Goal: Task Accomplishment & Management: Manage account settings

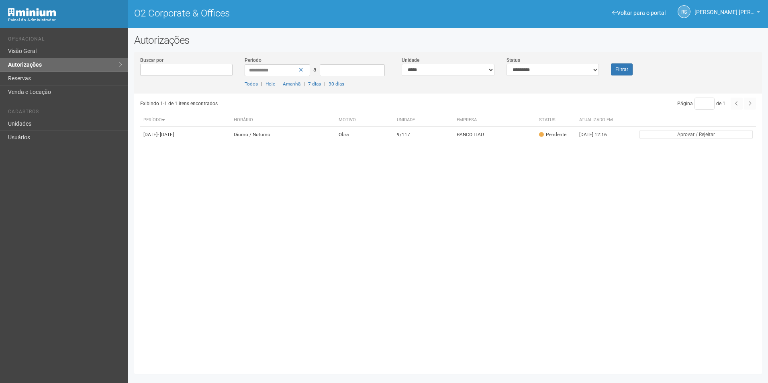
click at [619, 70] on button "Filtrar" at bounding box center [622, 69] width 22 height 12
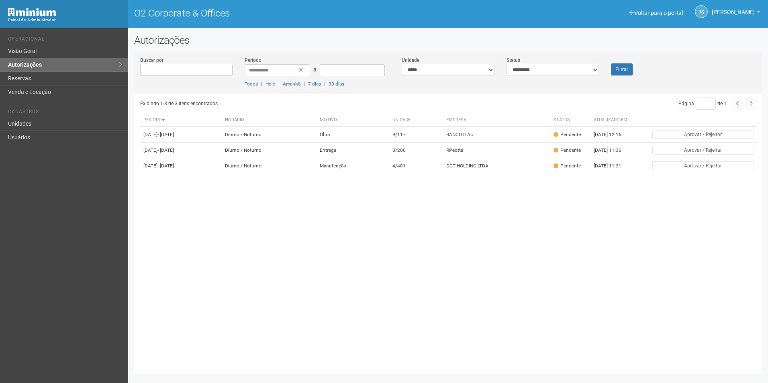
click at [608, 286] on div "Exibindo 1-3 de 3 itens encontrados Página * de 1 Período Horário Motivo Unidad…" at bounding box center [451, 231] width 622 height 275
click at [502, 158] on td "RPeotta" at bounding box center [496, 151] width 107 height 16
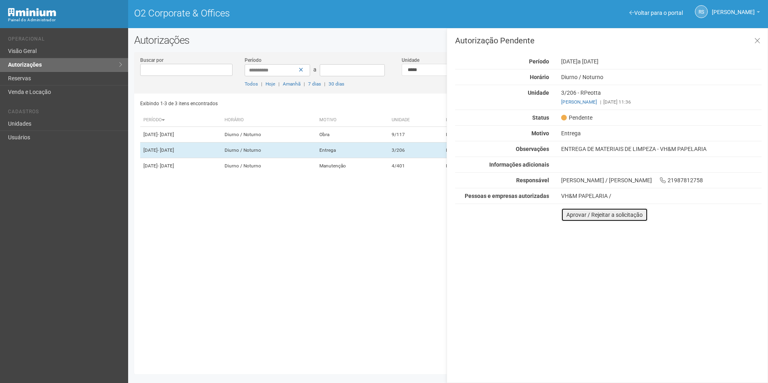
click at [584, 218] on button "Aprovar / Rejeitar a solicitação" at bounding box center [604, 215] width 87 height 14
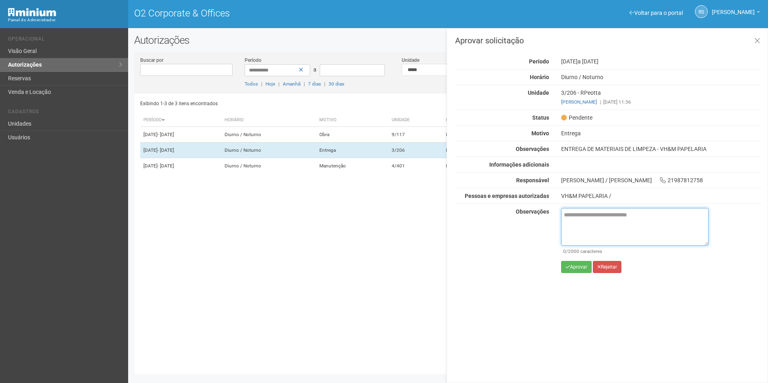
click at [592, 229] on textarea at bounding box center [634, 227] width 147 height 38
paste textarea "**********"
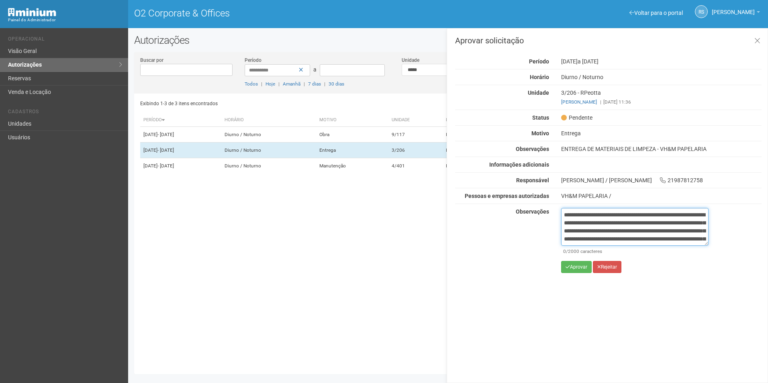
scroll to position [53, 0]
type textarea "**********"
click at [575, 264] on button "Aprovar" at bounding box center [576, 267] width 31 height 12
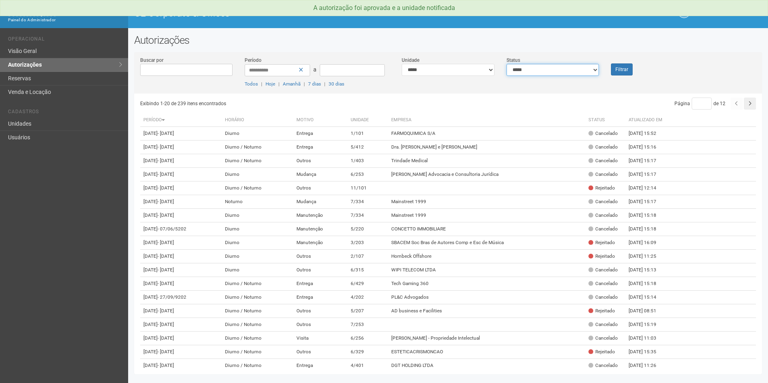
drag, startPoint x: 592, startPoint y: 69, endPoint x: 586, endPoint y: 73, distance: 7.8
click at [593, 69] on select "**********" at bounding box center [553, 70] width 93 height 12
select select "*"
click at [507, 64] on select "**********" at bounding box center [553, 70] width 93 height 12
click at [637, 65] on div "Filtrar" at bounding box center [631, 65] width 52 height 19
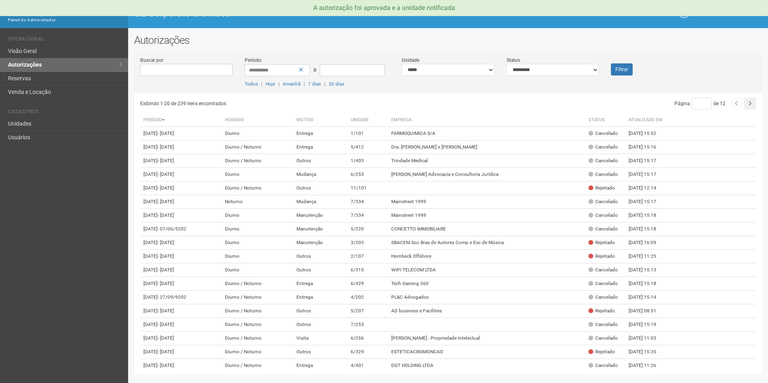
click at [610, 72] on div "Filtrar" at bounding box center [631, 65] width 52 height 19
click at [621, 68] on button "Filtrar" at bounding box center [622, 69] width 22 height 12
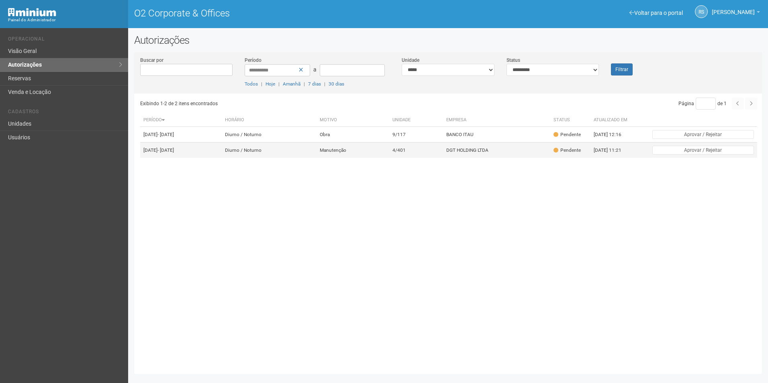
click at [489, 157] on td "DGT HOLDING LTDA" at bounding box center [496, 151] width 107 height 16
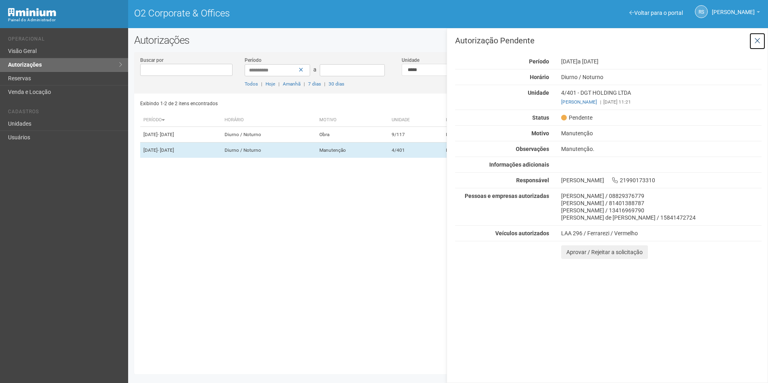
click at [757, 42] on icon at bounding box center [758, 41] width 6 height 8
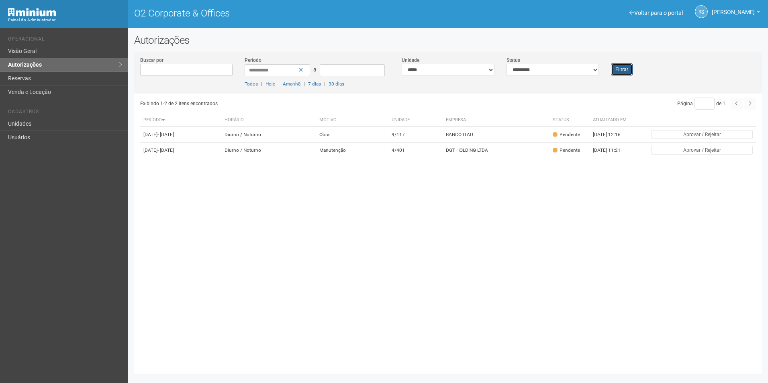
click at [628, 64] on button "Filtrar" at bounding box center [622, 69] width 22 height 12
click at [444, 158] on td "4/401" at bounding box center [416, 151] width 54 height 16
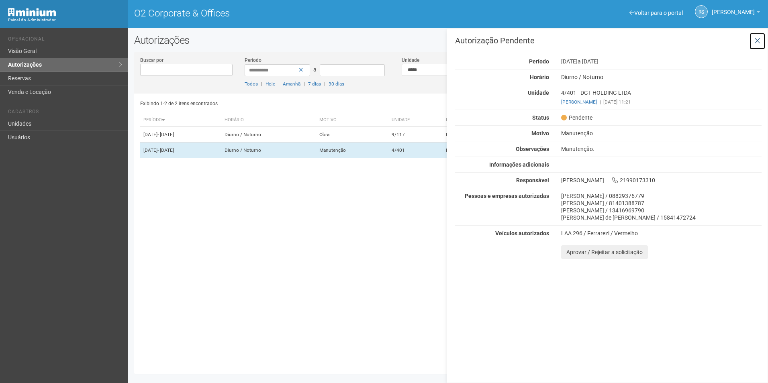
click at [756, 41] on icon at bounding box center [758, 41] width 6 height 8
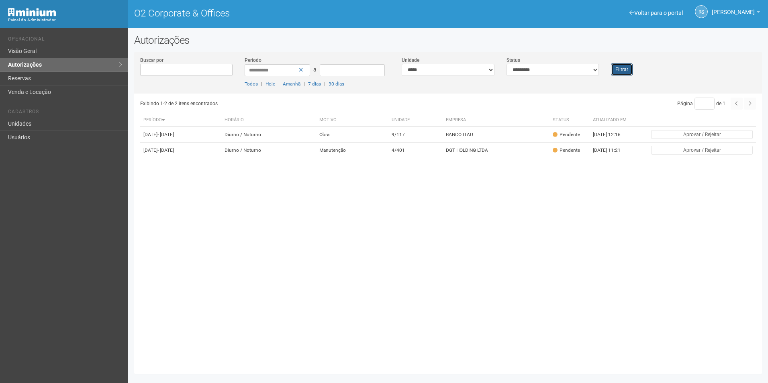
click at [619, 67] on button "Filtrar" at bounding box center [622, 69] width 22 height 12
click at [616, 74] on button "Filtrar" at bounding box center [622, 69] width 22 height 12
click at [470, 170] on div "Exibindo 1-2 de 2 itens encontrados Página * de 1 Período Horário Motivo Unidad…" at bounding box center [451, 231] width 622 height 275
click at [470, 158] on td "DGT HOLDING LTDA" at bounding box center [496, 151] width 107 height 16
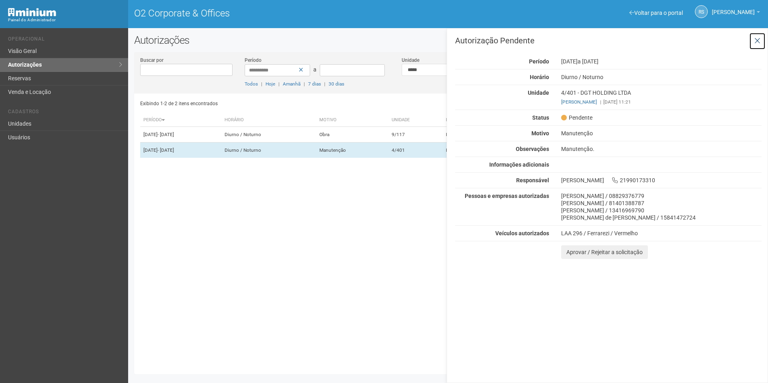
click at [763, 43] on button at bounding box center [757, 41] width 16 height 17
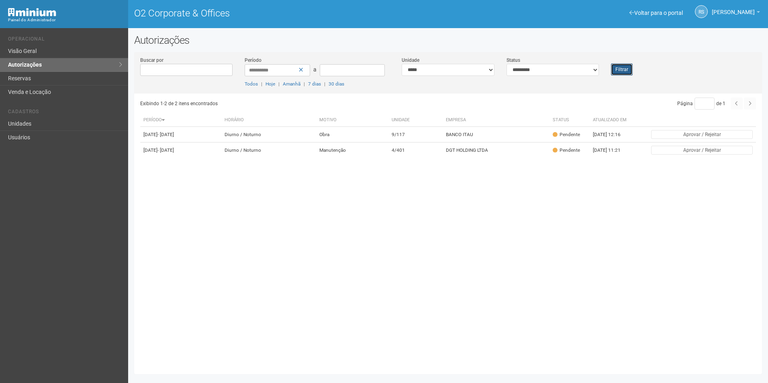
click at [616, 69] on button "Filtrar" at bounding box center [622, 69] width 22 height 12
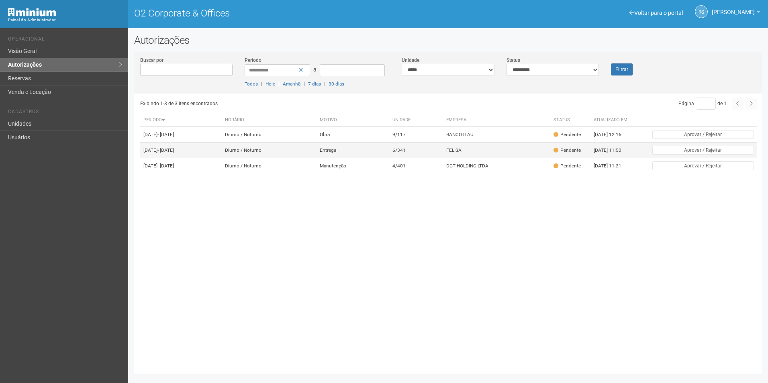
click at [478, 158] on td "FELISA" at bounding box center [496, 151] width 107 height 16
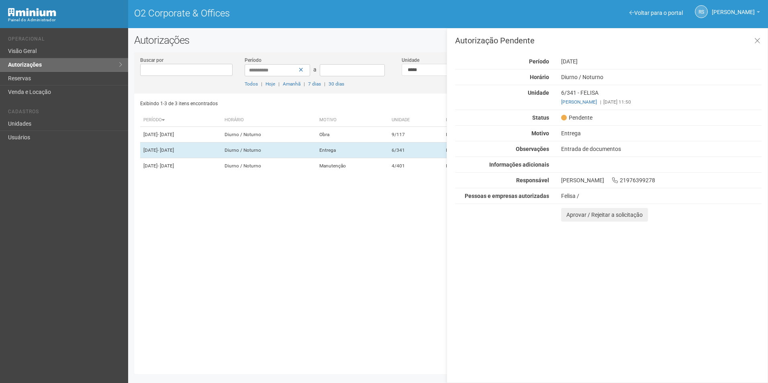
drag, startPoint x: 592, startPoint y: 277, endPoint x: 587, endPoint y: 243, distance: 34.8
click at [592, 277] on div "Autorização Pendente Período [DATE] [GEOGRAPHIC_DATA] [GEOGRAPHIC_DATA] / [GEOG…" at bounding box center [607, 205] width 321 height 355
click at [584, 219] on button "Aprovar / Rejeitar a solicitação" at bounding box center [604, 215] width 87 height 14
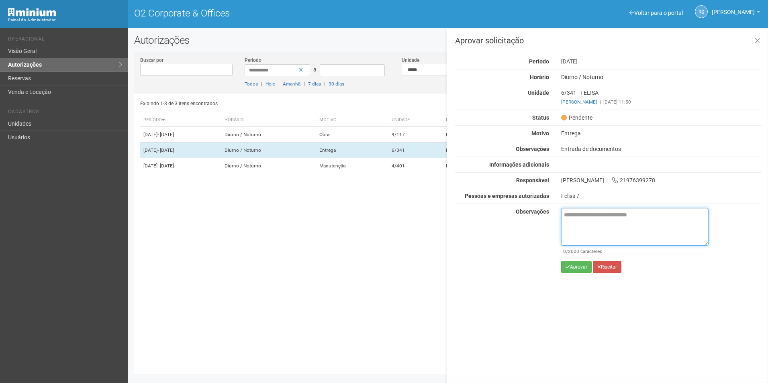
click at [594, 230] on textarea at bounding box center [634, 227] width 147 height 38
paste textarea "**********"
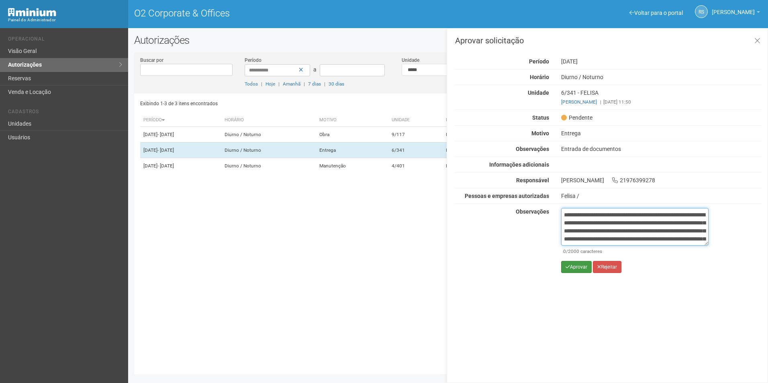
scroll to position [53, 0]
type textarea "**********"
click at [583, 269] on button "Aprovar" at bounding box center [576, 267] width 31 height 12
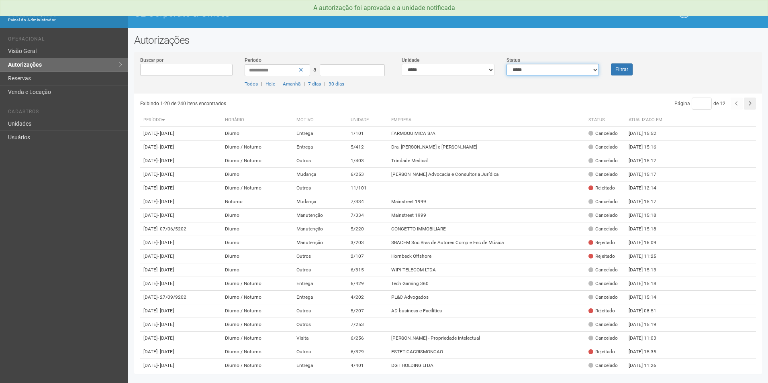
click at [584, 70] on select "**********" at bounding box center [553, 70] width 93 height 12
select select "*"
click at [507, 64] on select "**********" at bounding box center [553, 70] width 93 height 12
click at [625, 74] on button "Filtrar" at bounding box center [622, 69] width 22 height 12
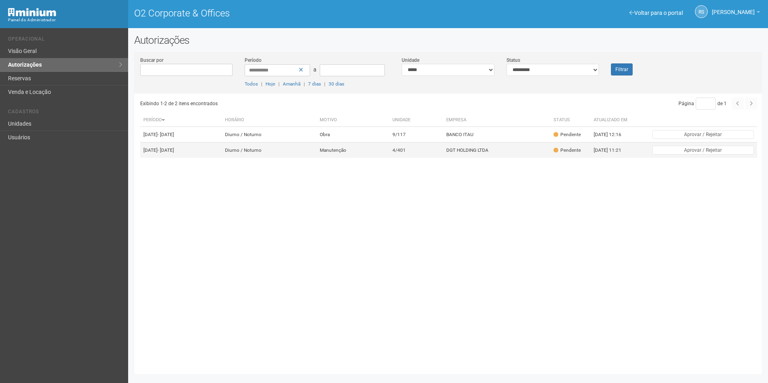
click at [495, 153] on td "DGT HOLDING LTDA" at bounding box center [496, 151] width 107 height 16
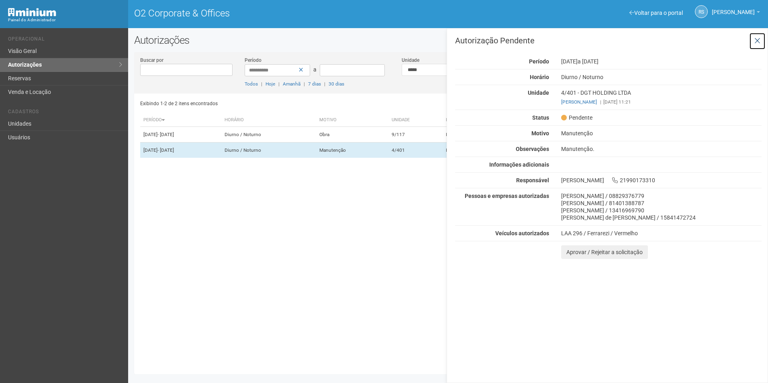
click at [757, 43] on icon at bounding box center [758, 41] width 6 height 8
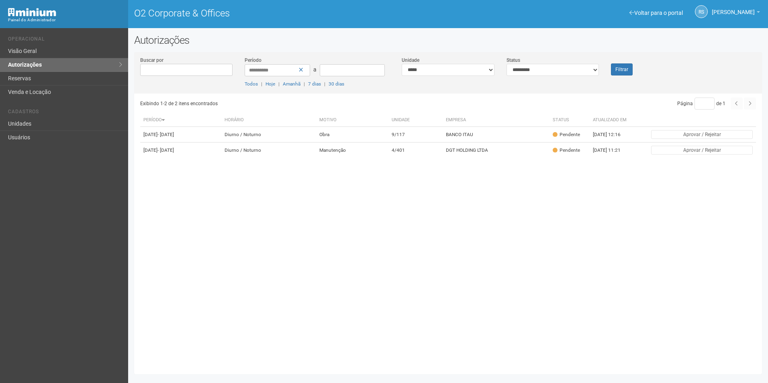
click at [604, 70] on div "**********" at bounding box center [553, 66] width 105 height 20
click at [616, 70] on button "Filtrar" at bounding box center [622, 69] width 22 height 12
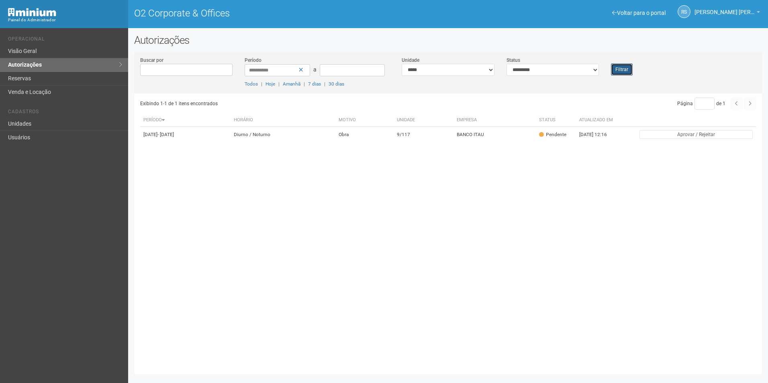
click at [622, 71] on button "Filtrar" at bounding box center [622, 69] width 22 height 12
click at [631, 68] on button "Filtrar" at bounding box center [622, 69] width 22 height 12
click at [620, 68] on button "Filtrar" at bounding box center [622, 69] width 22 height 12
click at [622, 66] on button "Filtrar" at bounding box center [622, 69] width 22 height 12
click at [627, 72] on button "Filtrar" at bounding box center [622, 69] width 22 height 12
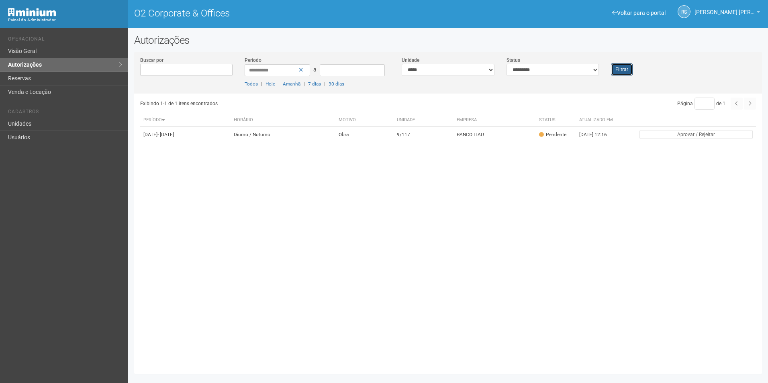
click at [622, 70] on button "Filtrar" at bounding box center [622, 69] width 22 height 12
click at [633, 72] on div "Filtrar" at bounding box center [631, 65] width 52 height 19
click at [630, 73] on button "Filtrar" at bounding box center [622, 69] width 22 height 12
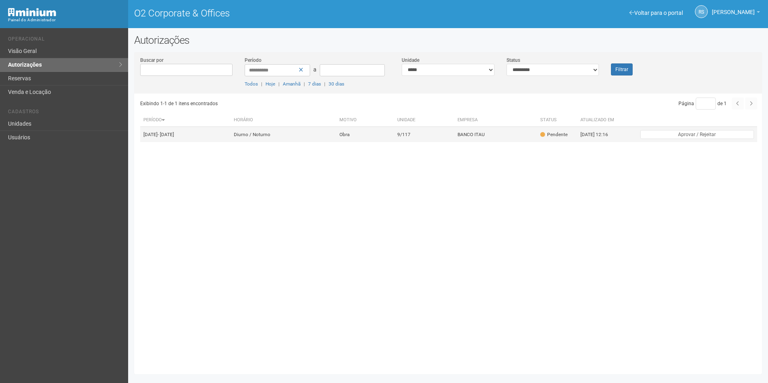
click at [508, 133] on td "BANCO ITAU" at bounding box center [496, 135] width 83 height 16
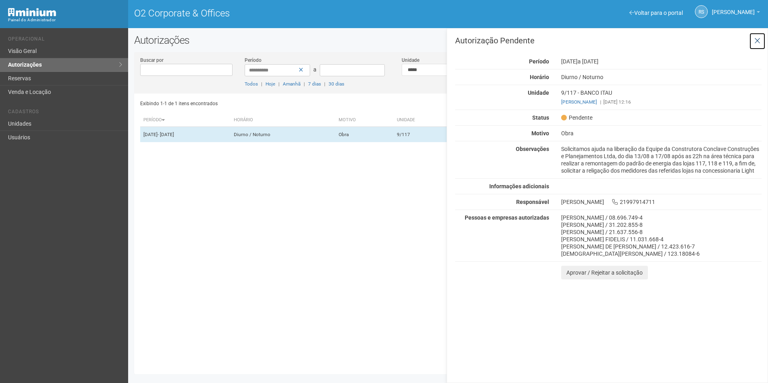
click at [760, 42] on icon at bounding box center [758, 41] width 6 height 8
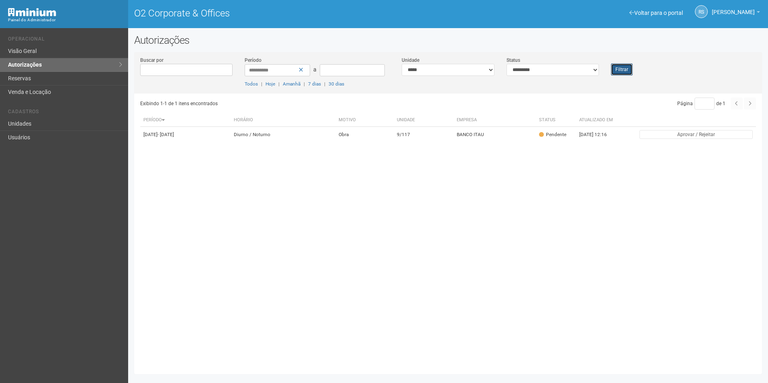
click at [623, 72] on button "Filtrar" at bounding box center [622, 69] width 22 height 12
click at [624, 68] on button "Filtrar" at bounding box center [622, 69] width 22 height 12
click at [626, 68] on button "Filtrar" at bounding box center [622, 69] width 22 height 12
click at [625, 72] on button "Filtrar" at bounding box center [622, 69] width 22 height 12
click at [619, 67] on button "Filtrar" at bounding box center [622, 69] width 22 height 12
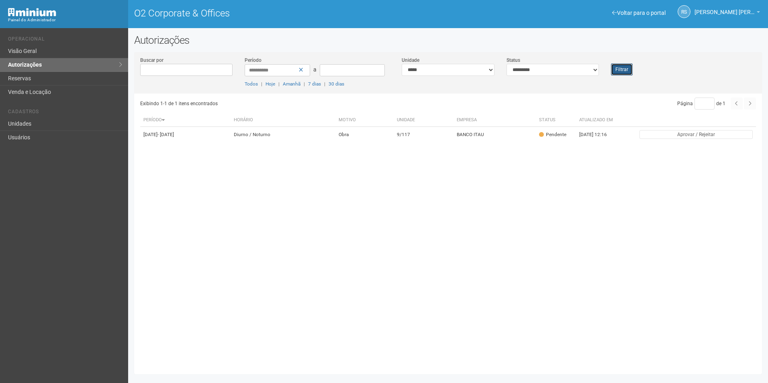
click at [619, 68] on button "Filtrar" at bounding box center [622, 69] width 22 height 12
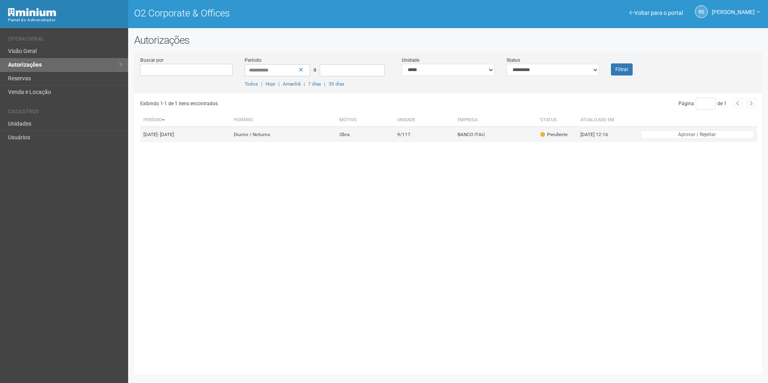
click at [529, 139] on td "BANCO ITAU" at bounding box center [496, 135] width 83 height 16
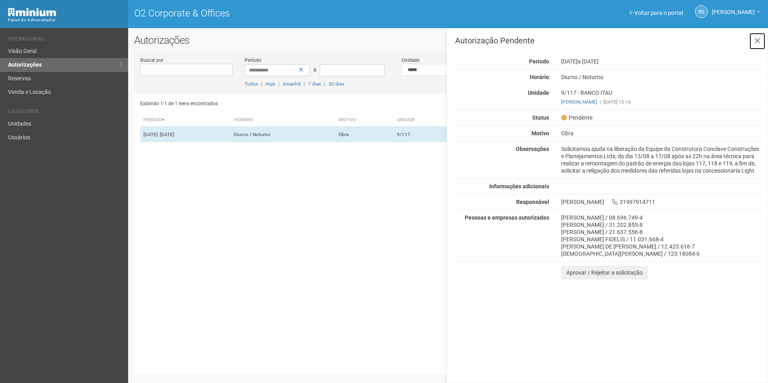
click at [757, 39] on icon at bounding box center [758, 41] width 6 height 8
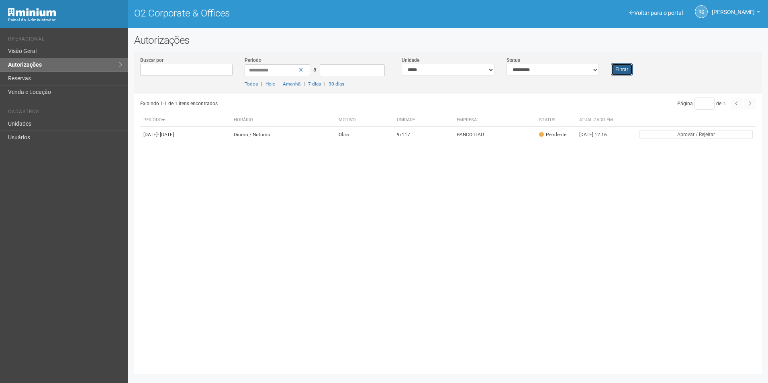
click at [618, 68] on button "Filtrar" at bounding box center [622, 69] width 22 height 12
click at [614, 67] on button "Filtrar" at bounding box center [622, 69] width 22 height 12
click at [624, 72] on button "Filtrar" at bounding box center [622, 69] width 22 height 12
click at [627, 70] on button "Filtrar" at bounding box center [622, 69] width 22 height 12
click at [410, 286] on div "Exibindo 1-1 de 1 itens encontrados Página * de 1 Período Horário Motivo Unidad…" at bounding box center [451, 231] width 622 height 275
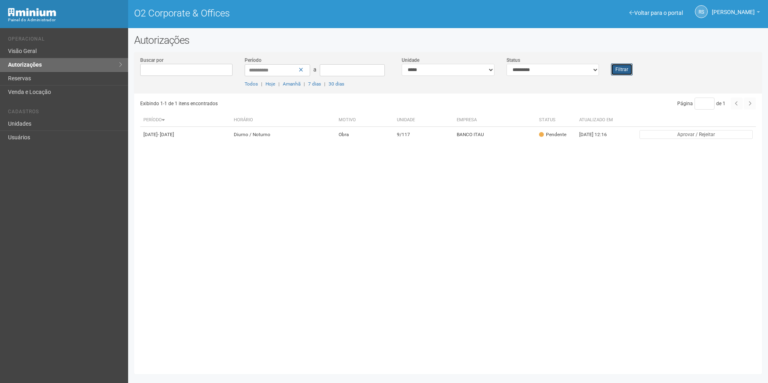
click at [616, 69] on button "Filtrar" at bounding box center [622, 69] width 22 height 12
click at [621, 72] on button "Filtrar" at bounding box center [622, 69] width 22 height 12
click at [633, 71] on div "Filtrar" at bounding box center [631, 65] width 52 height 19
click at [624, 74] on button "Filtrar" at bounding box center [622, 69] width 22 height 12
